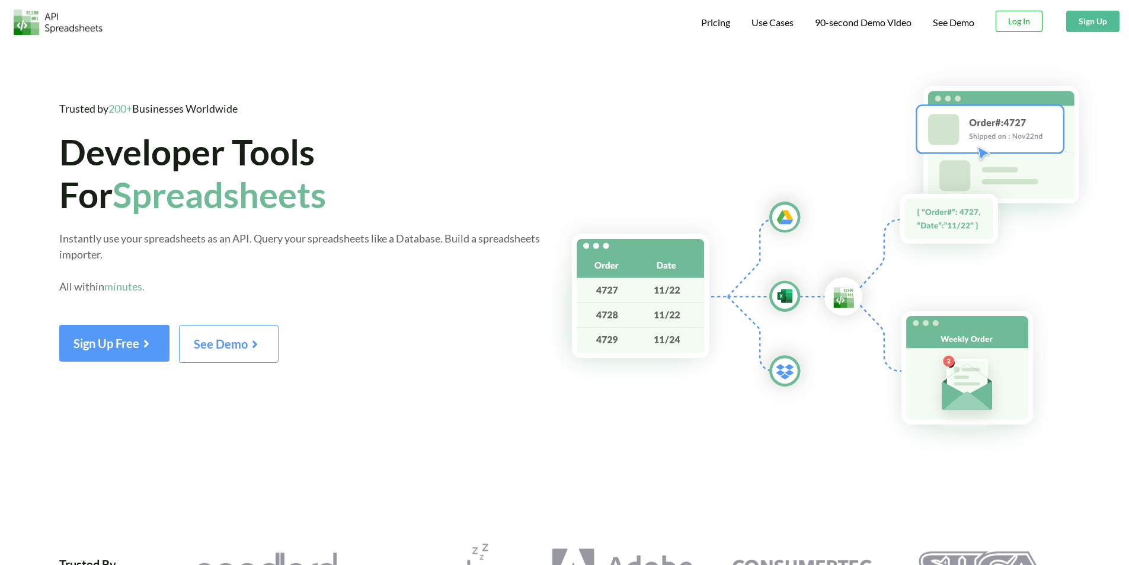
click at [1015, 23] on button "Log In" at bounding box center [1019, 21] width 47 height 21
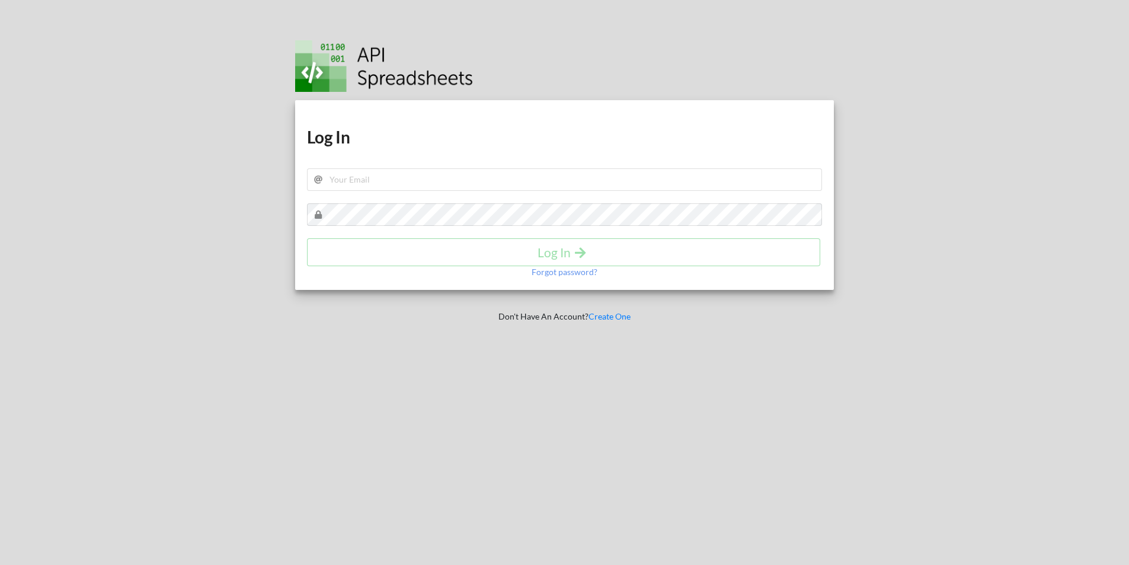
click at [399, 191] on div "Download hidden Download hidden Log In Log In Forgot password?" at bounding box center [564, 195] width 539 height 190
click at [394, 180] on input "text" at bounding box center [565, 179] width 516 height 23
paste input "meebank.api@gmail.com"
type input "meebank.api@gmail.com"
click at [462, 249] on h4 "Log In" at bounding box center [563, 252] width 488 height 15
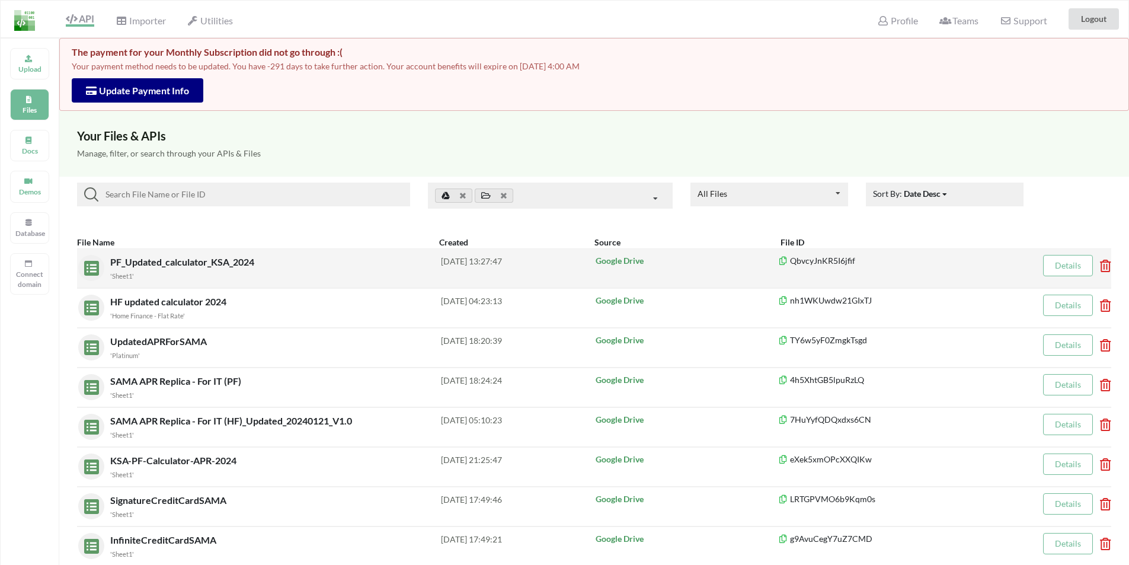
click at [148, 267] on span "PF_Updated_calculator_KSA_2024" at bounding box center [183, 261] width 146 height 11
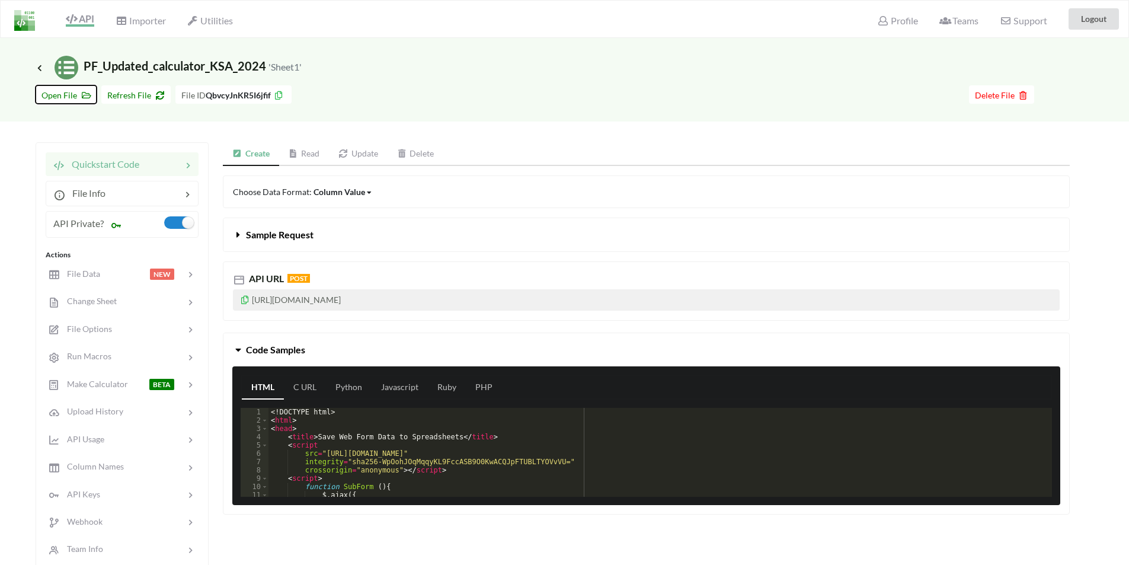
click at [63, 94] on span "Open File" at bounding box center [65, 95] width 49 height 10
